Goal: Transaction & Acquisition: Register for event/course

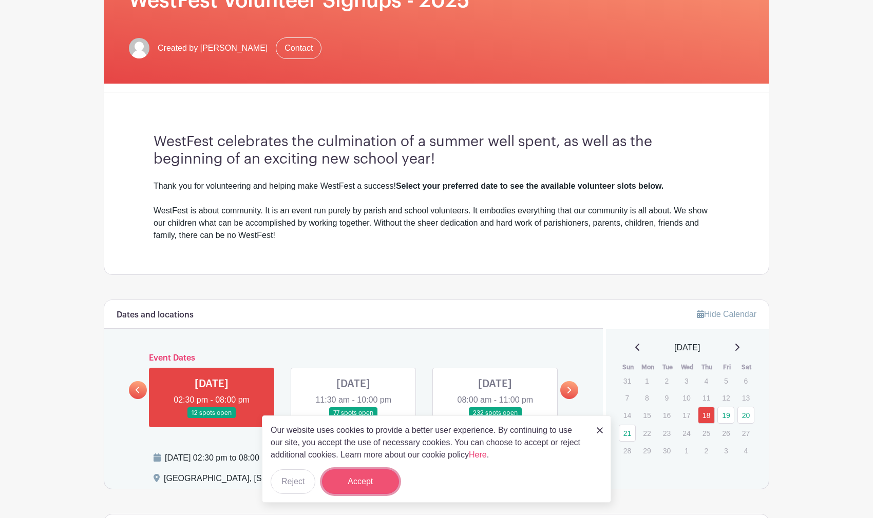
click at [370, 480] on button "Accept" at bounding box center [360, 482] width 77 height 25
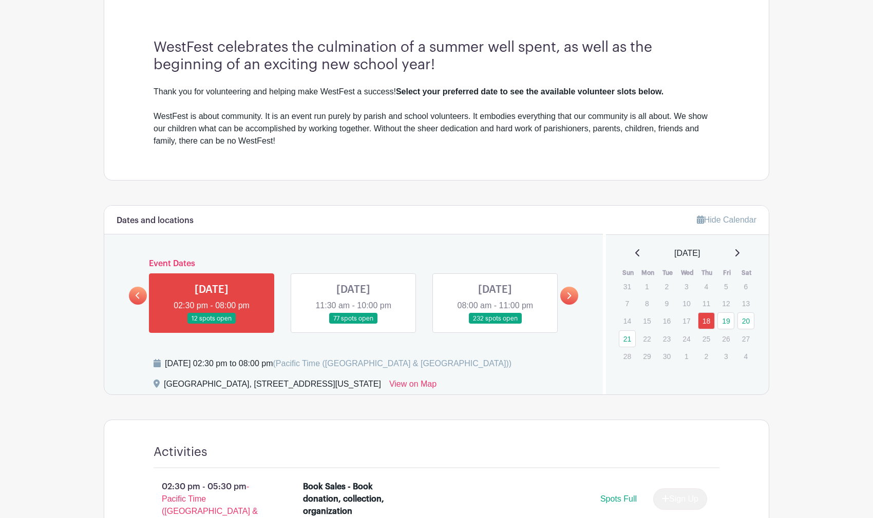
scroll to position [185, 0]
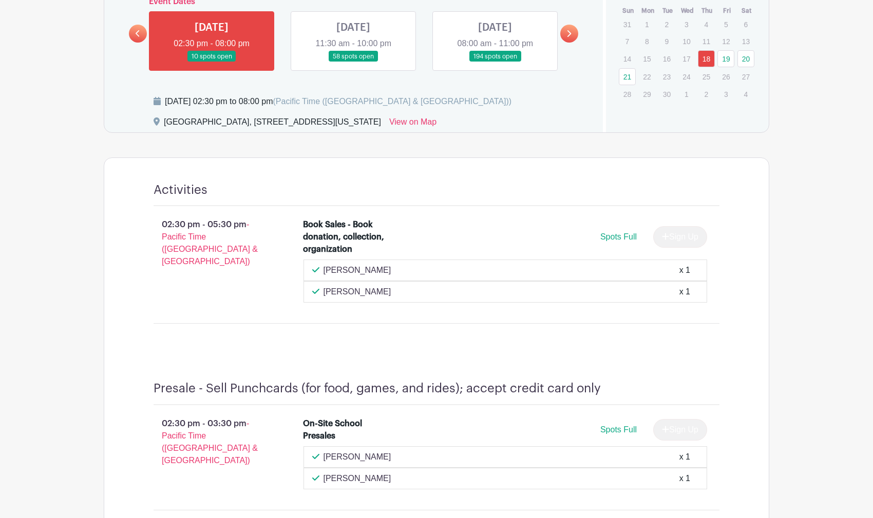
scroll to position [557, 0]
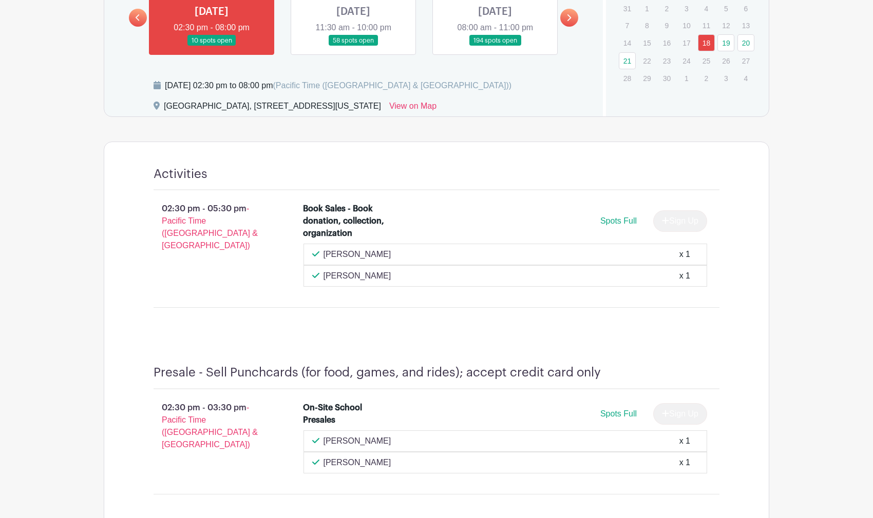
click at [353, 46] on link at bounding box center [353, 46] width 0 height 0
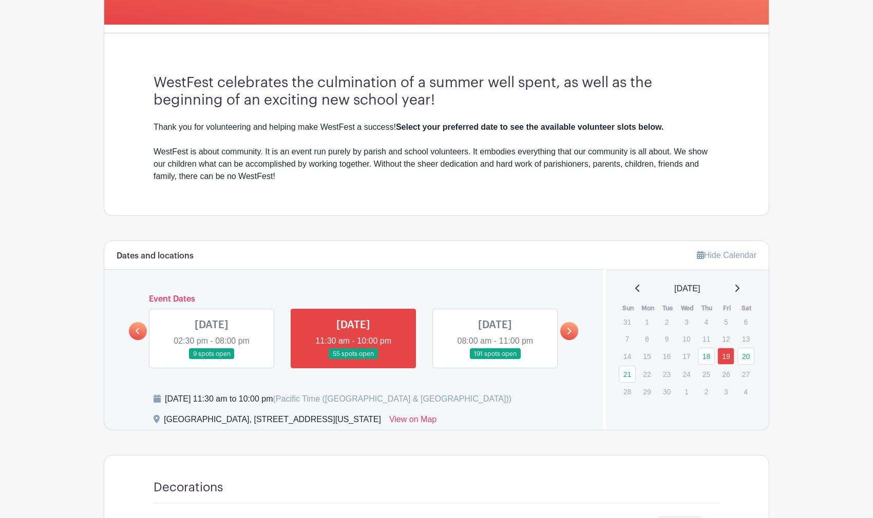
scroll to position [246, 0]
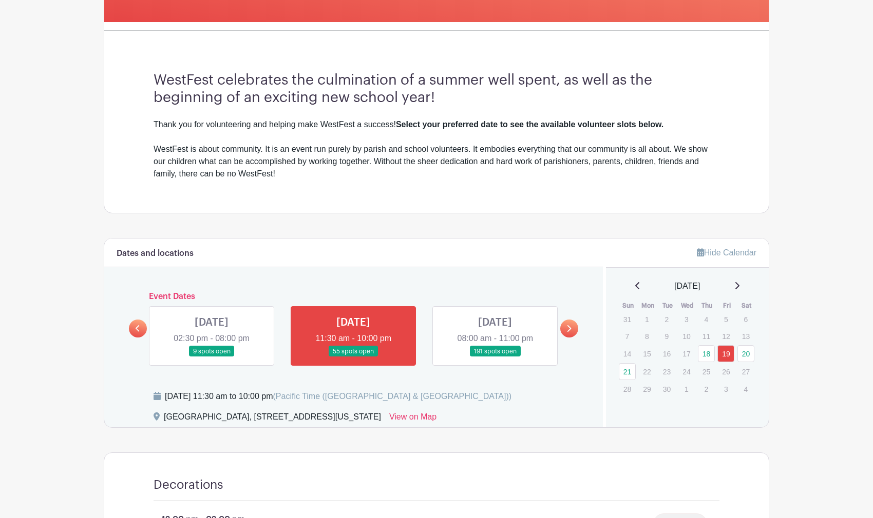
click at [495, 357] on link at bounding box center [495, 357] width 0 height 0
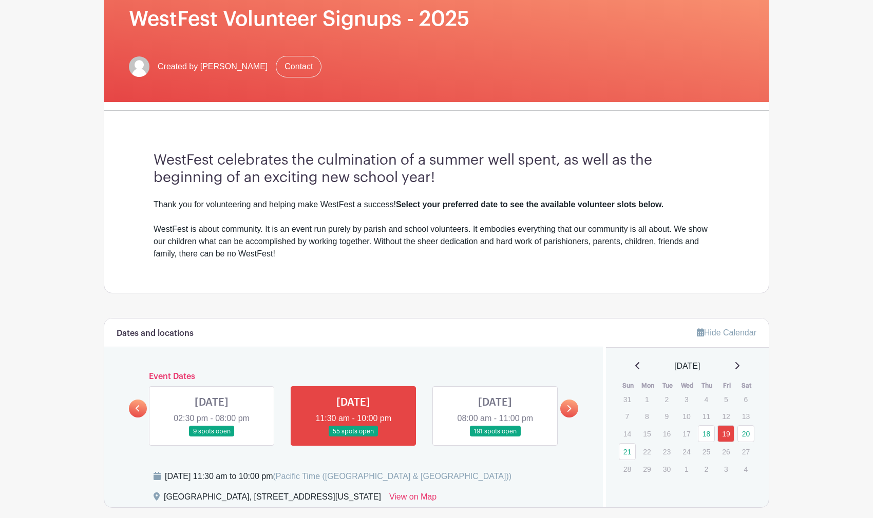
scroll to position [123, 0]
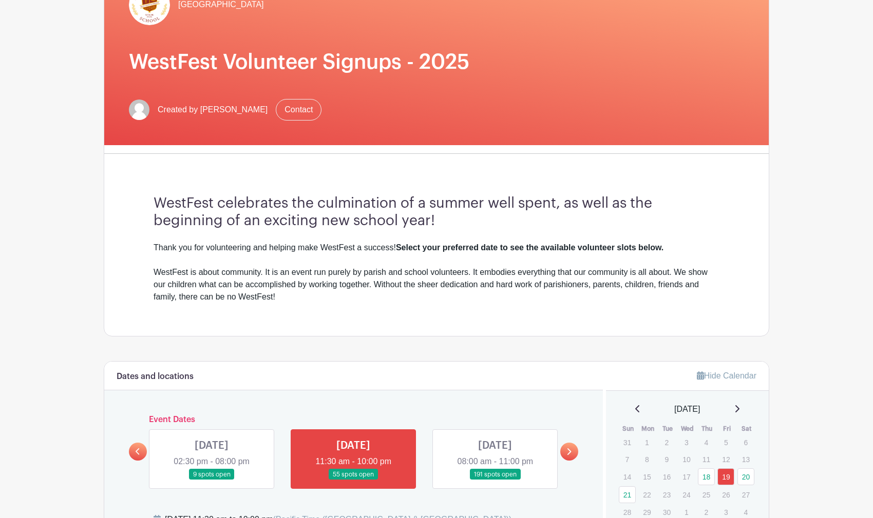
click at [495, 480] on link at bounding box center [495, 480] width 0 height 0
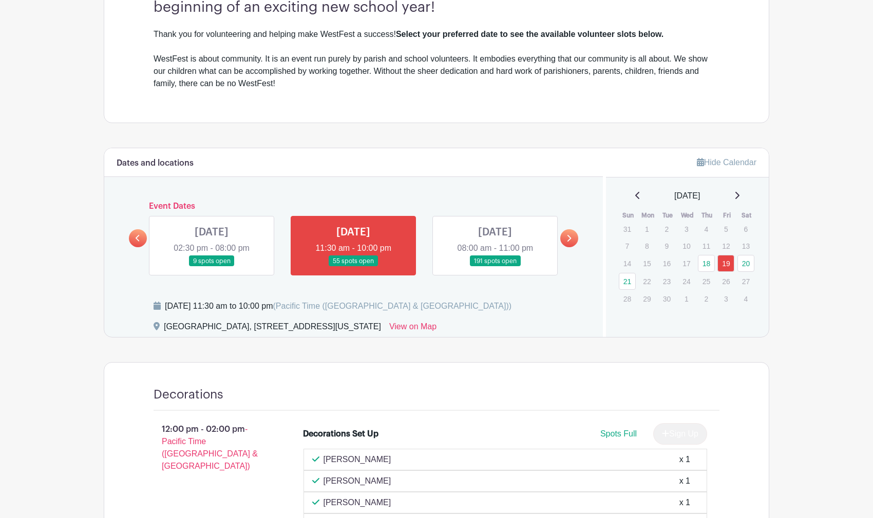
scroll to position [370, 0]
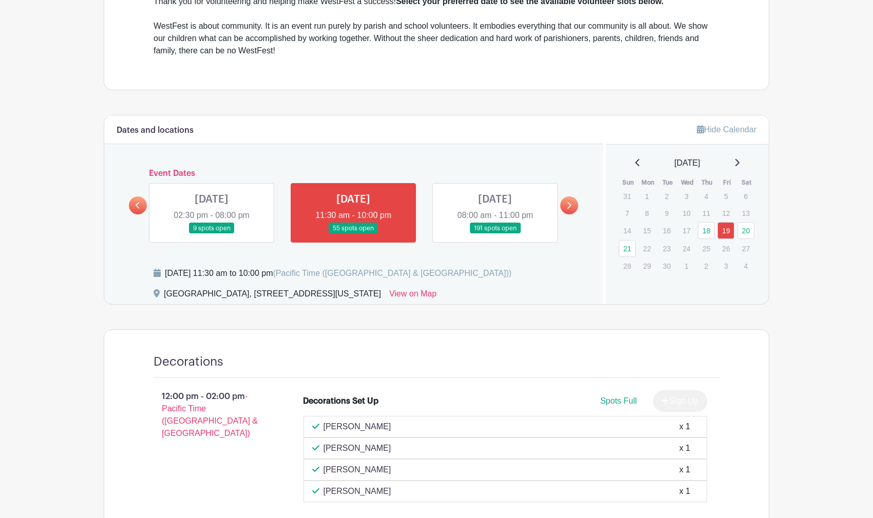
click at [495, 234] on link at bounding box center [495, 234] width 0 height 0
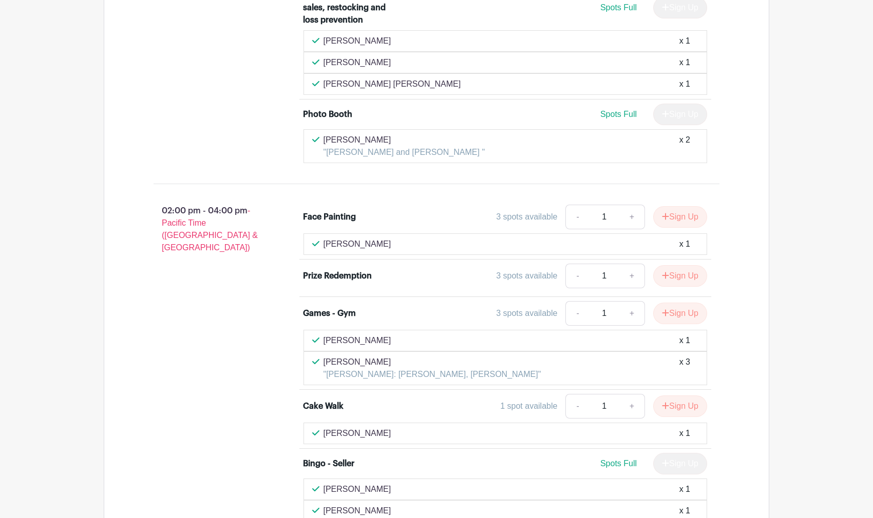
scroll to position [2552, 0]
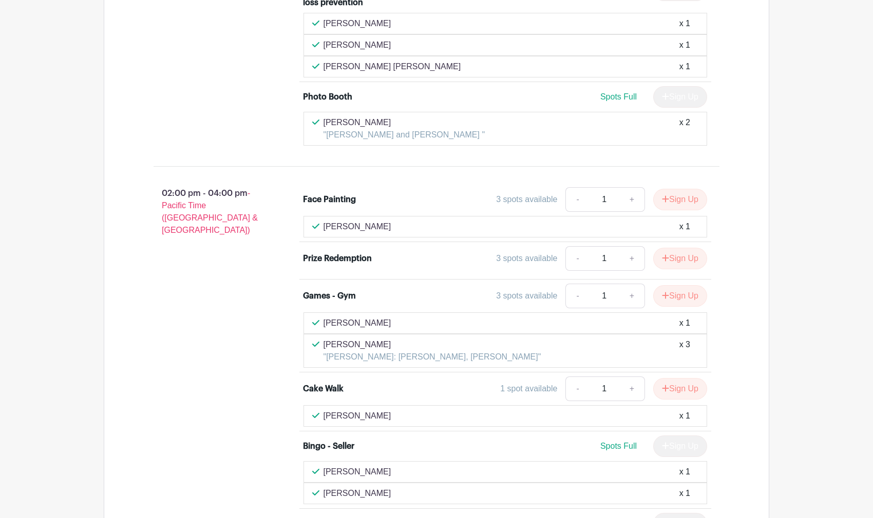
click at [236, 274] on div "02:00 pm - 04:00 pm - Pacific Time ([GEOGRAPHIC_DATA] & [GEOGRAPHIC_DATA])" at bounding box center [212, 460] width 150 height 555
click at [671, 248] on button "Sign Up" at bounding box center [680, 259] width 54 height 22
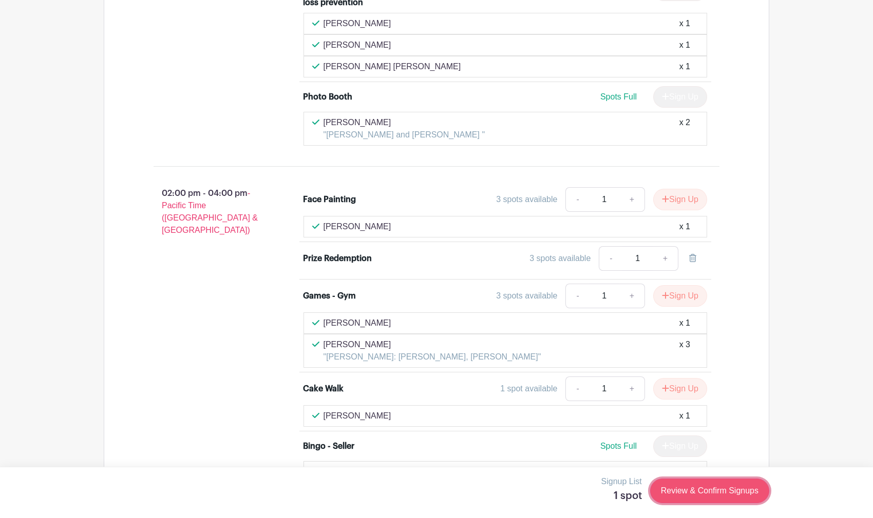
click at [718, 496] on link "Review & Confirm Signups" at bounding box center [709, 491] width 119 height 25
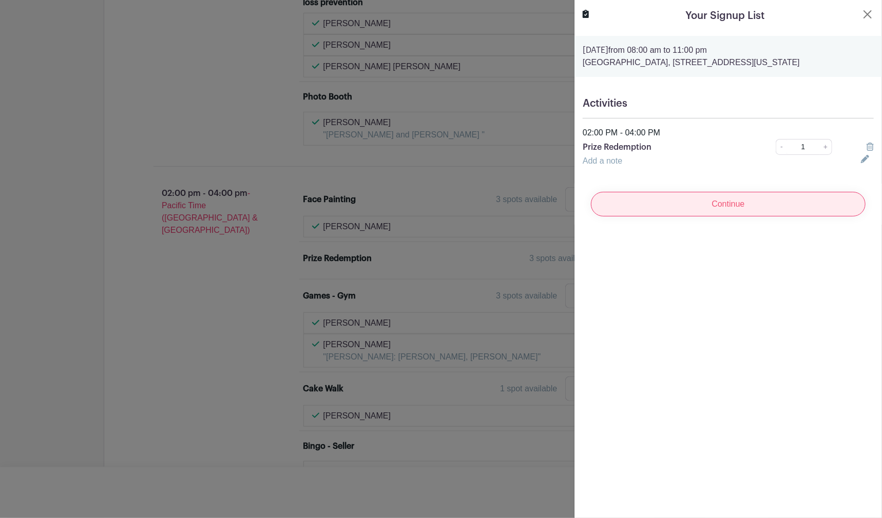
click at [698, 208] on input "Continue" at bounding box center [728, 204] width 275 height 25
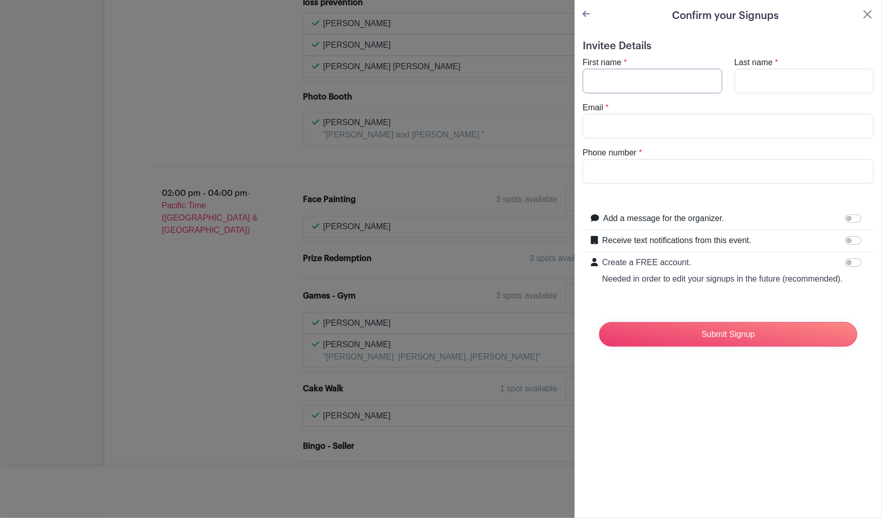
click at [604, 80] on input "First name" at bounding box center [653, 81] width 140 height 25
type input "[PERSON_NAME]"
click at [616, 124] on input "Email" at bounding box center [728, 126] width 291 height 25
type input "[EMAIL_ADDRESS][DOMAIN_NAME]"
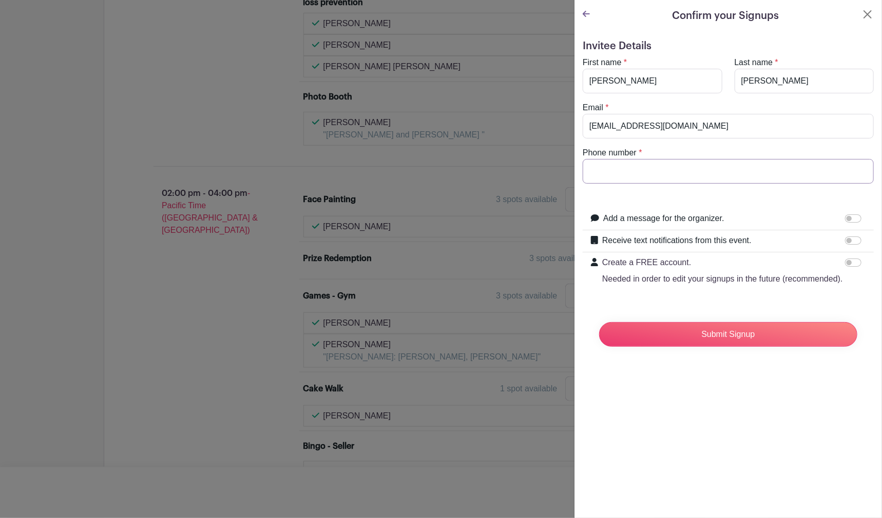
type input "2063993839"
click at [624, 188] on form "Invitee Details First name * [PERSON_NAME] Last name * [GEOGRAPHIC_DATA] Email …" at bounding box center [728, 197] width 291 height 315
click at [714, 347] on input "Submit Signup" at bounding box center [728, 334] width 258 height 25
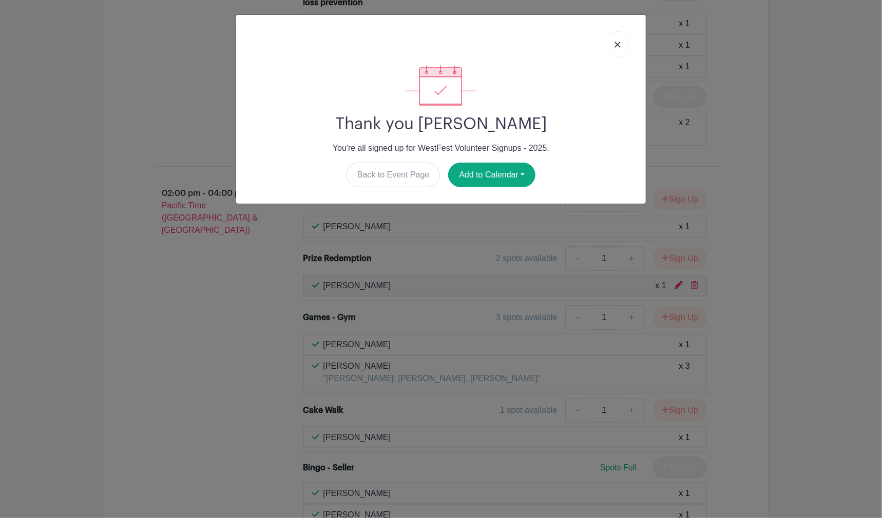
click at [617, 43] on img at bounding box center [617, 45] width 6 height 6
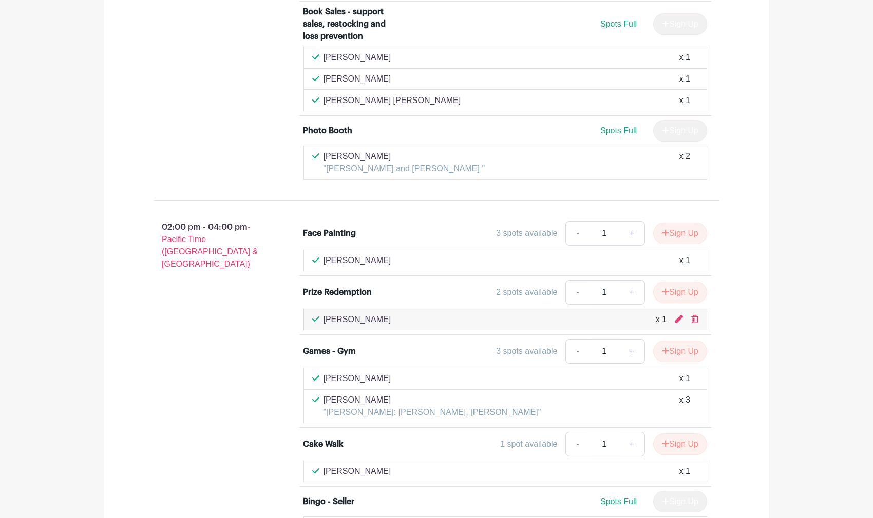
scroll to position [2586, 0]
